Goal: Task Accomplishment & Management: Use online tool/utility

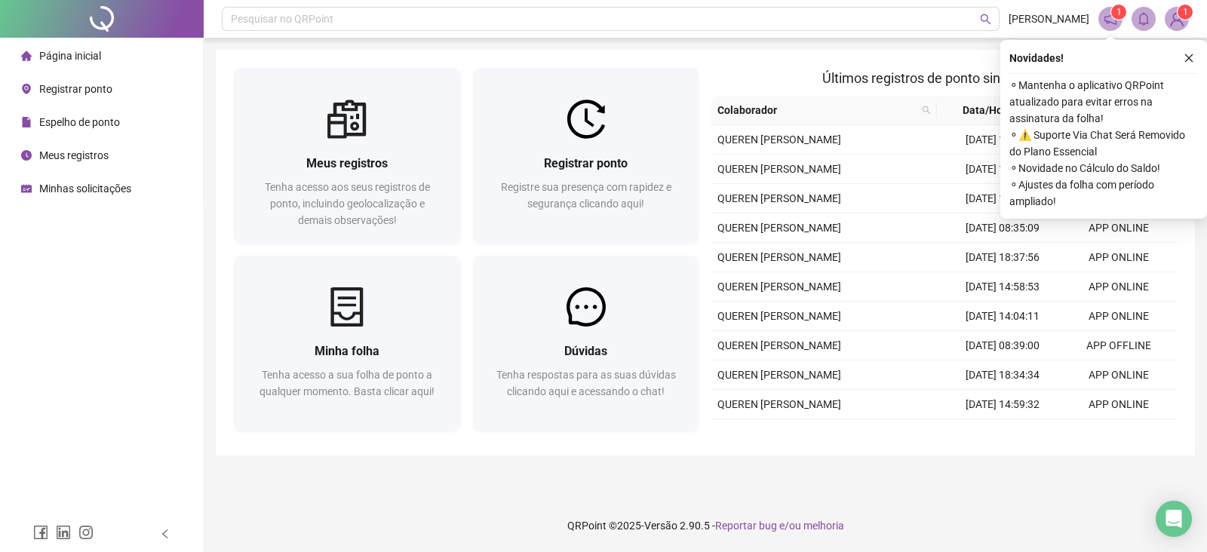
click at [97, 158] on span "Meus registros" at bounding box center [73, 155] width 69 height 12
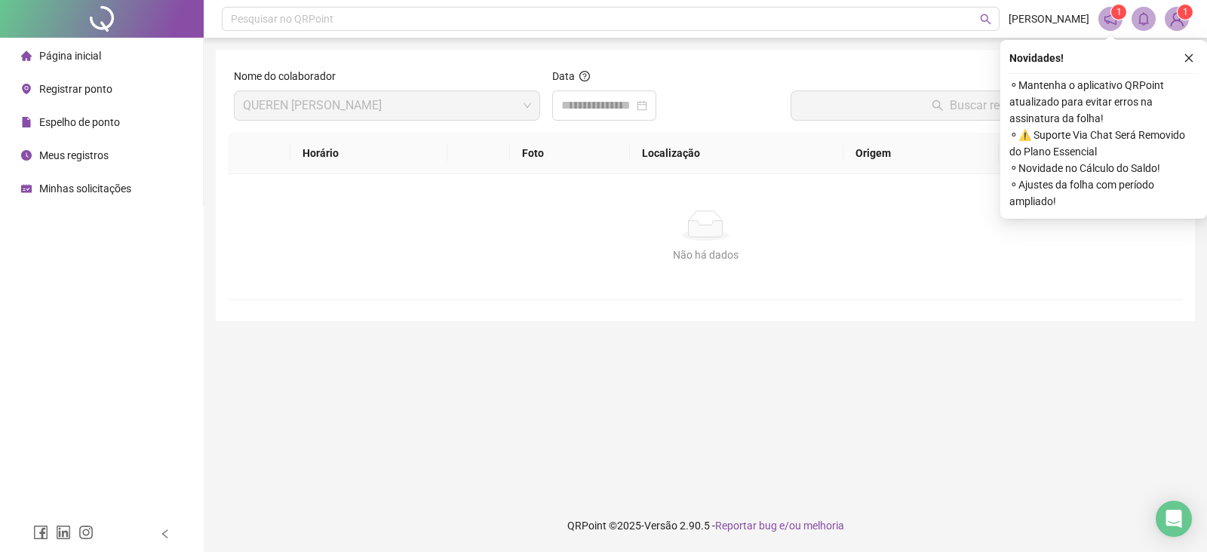
click at [112, 91] on li "Registrar ponto" at bounding box center [101, 89] width 197 height 30
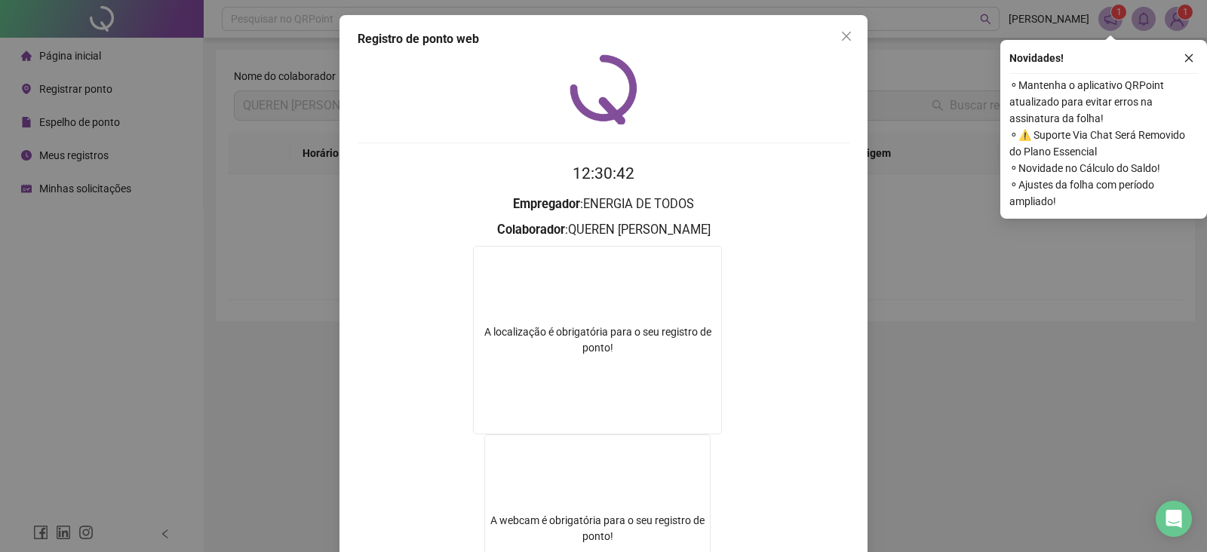
drag, startPoint x: 834, startPoint y: 34, endPoint x: 824, endPoint y: 43, distance: 13.3
click at [840, 35] on icon "close" at bounding box center [846, 36] width 12 height 12
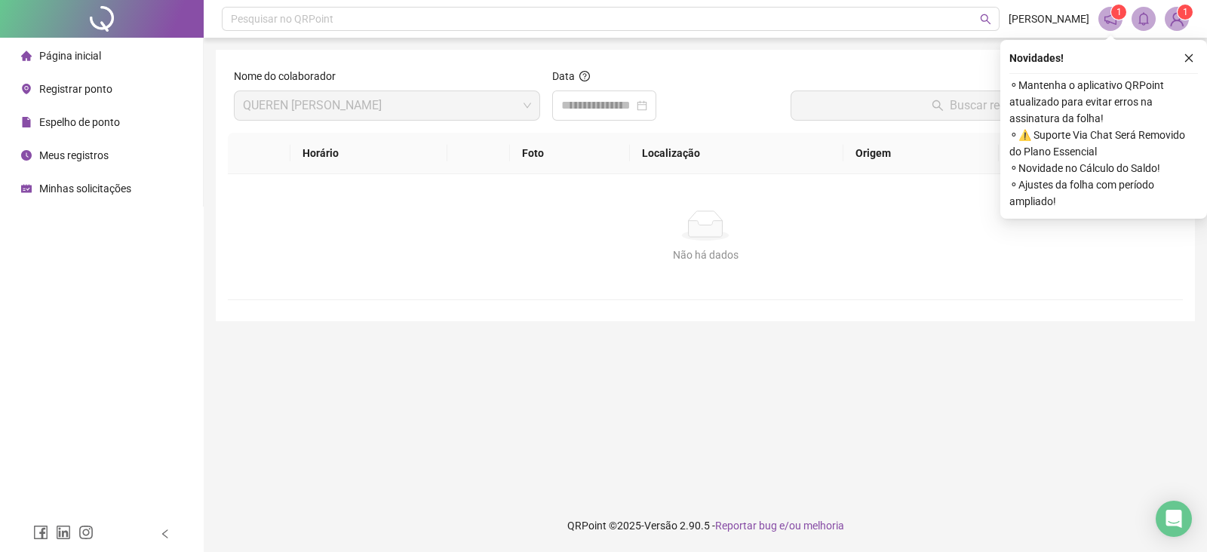
click at [87, 58] on span "Página inicial" at bounding box center [70, 56] width 62 height 12
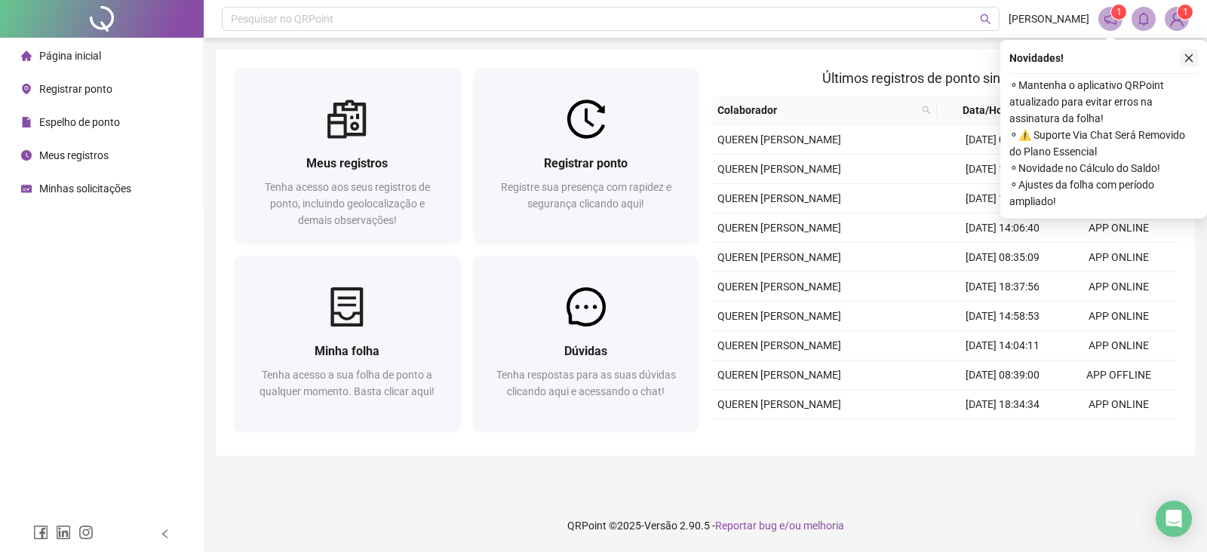
click at [1192, 55] on icon "close" at bounding box center [1189, 58] width 8 height 8
